Goal: Find specific page/section: Find specific page/section

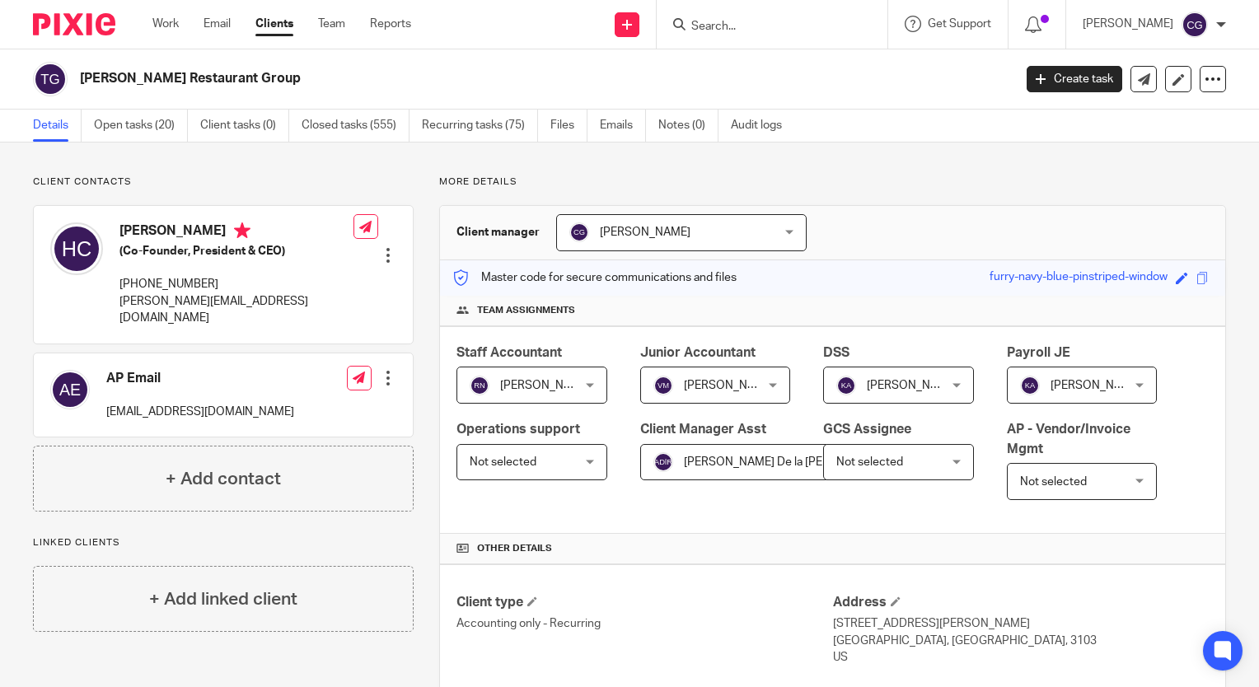
scroll to position [412, 0]
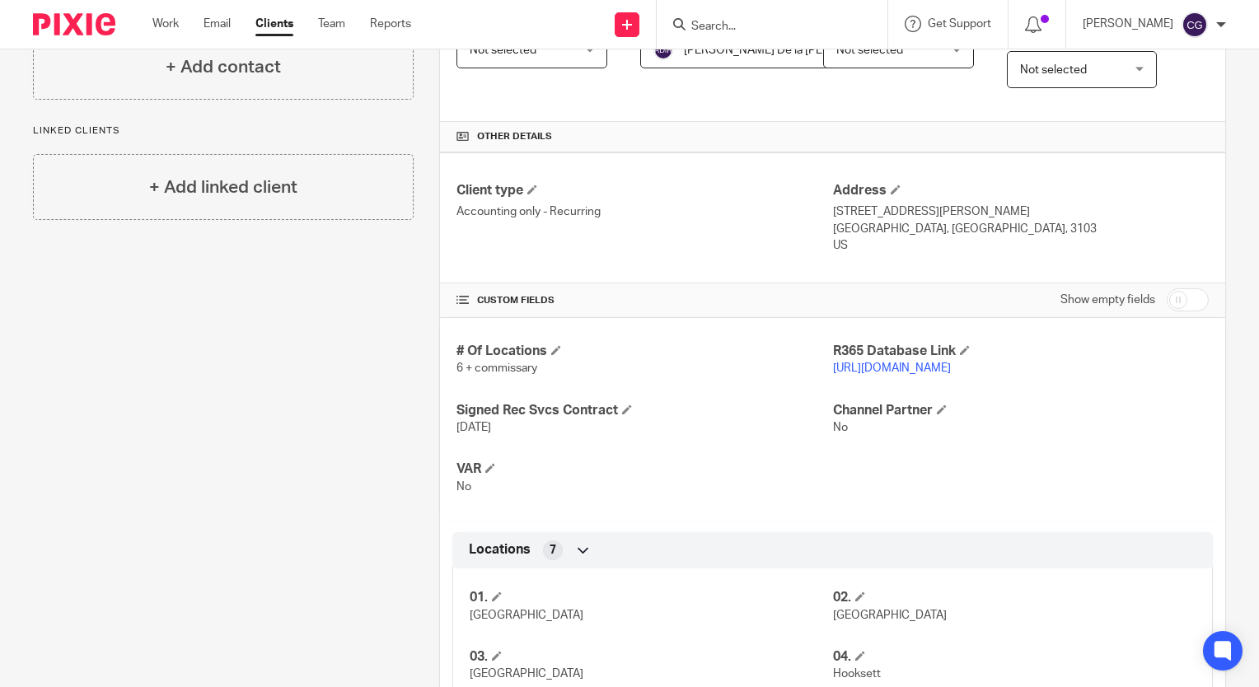
click at [827, 28] on input "Search" at bounding box center [764, 27] width 148 height 15
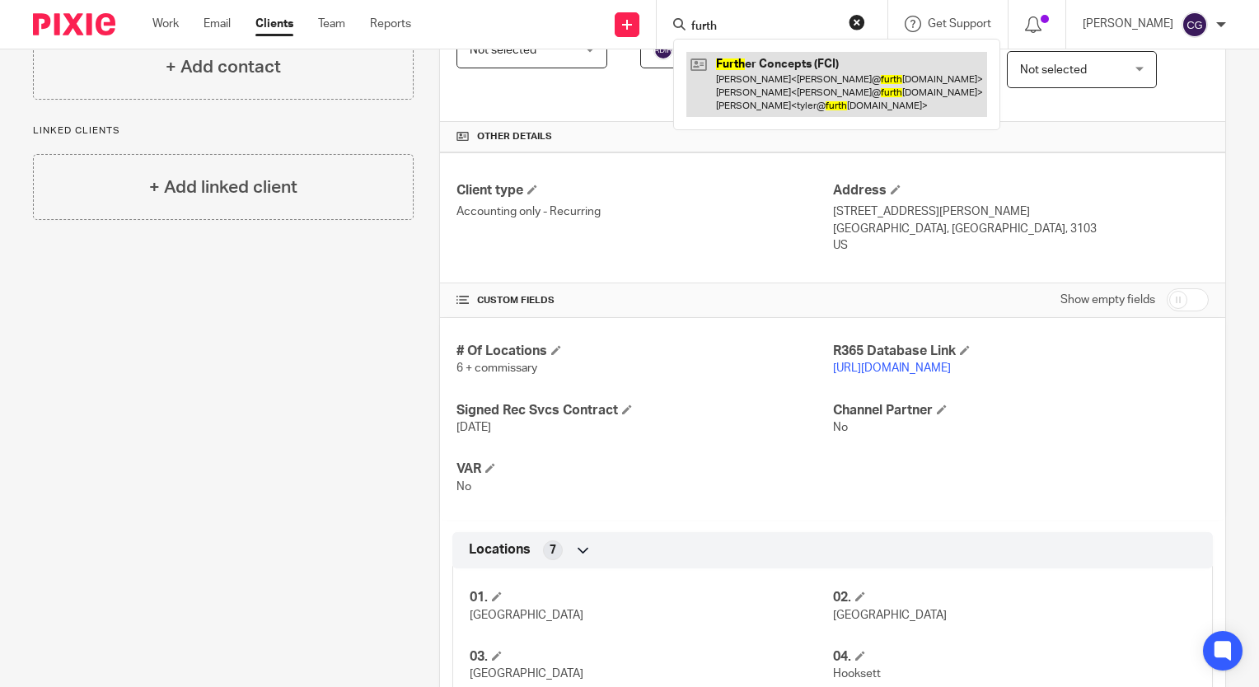
type input "furth"
drag, startPoint x: 851, startPoint y: 91, endPoint x: 856, endPoint y: 99, distance: 8.9
click at [851, 91] on link at bounding box center [837, 84] width 301 height 65
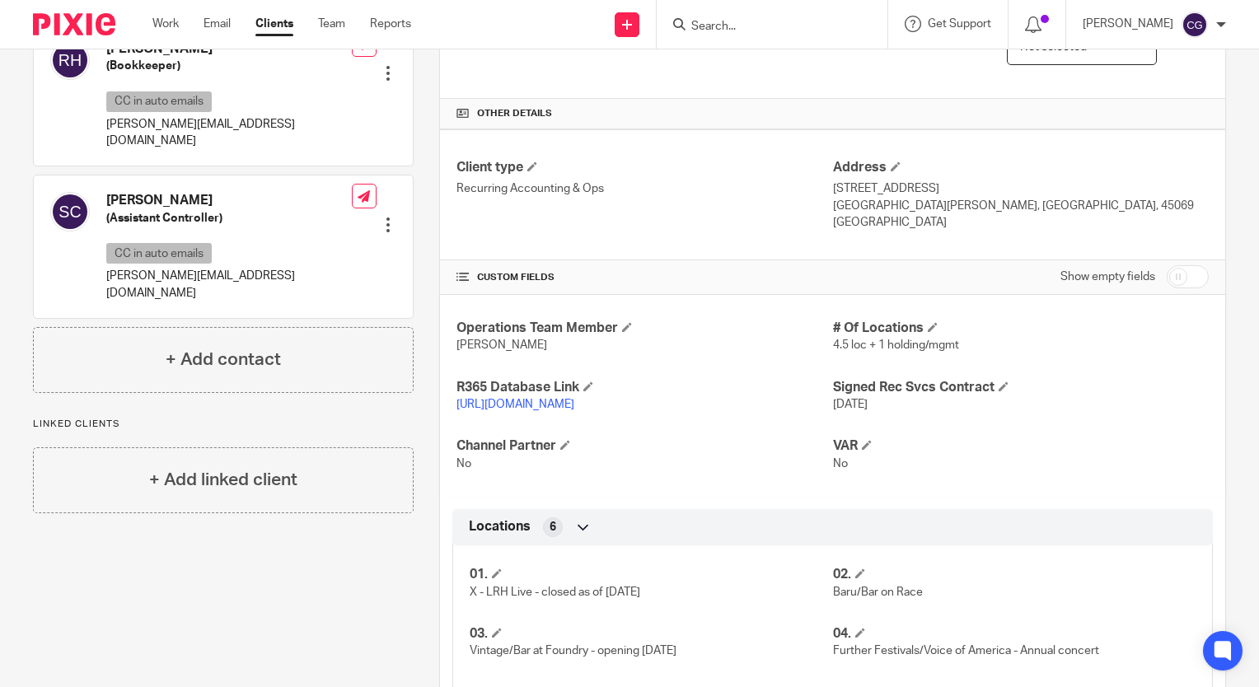
scroll to position [495, 0]
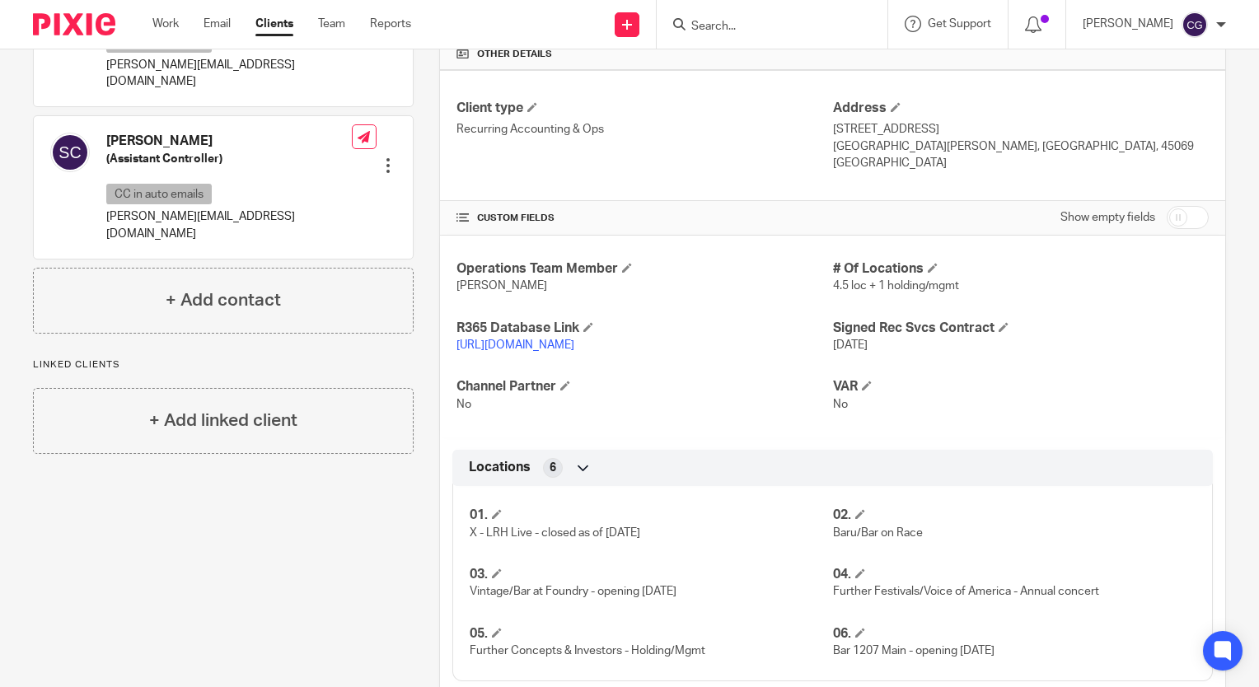
click at [575, 345] on link "https://lrhlive.restaurant365.com/#/user/login" at bounding box center [516, 346] width 118 height 12
